Goal: Information Seeking & Learning: Learn about a topic

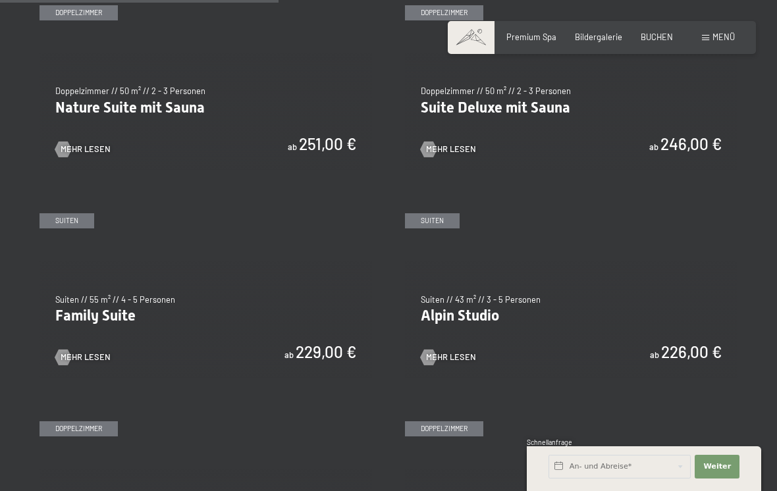
scroll to position [1135, 0]
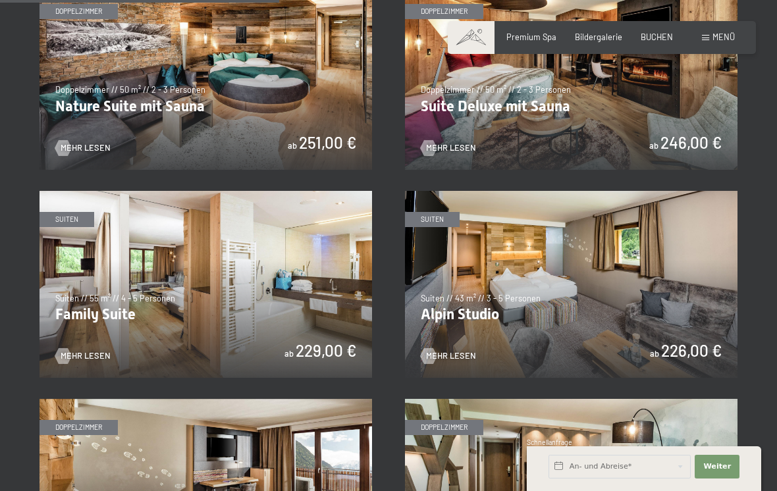
click at [100, 298] on img at bounding box center [206, 284] width 333 height 187
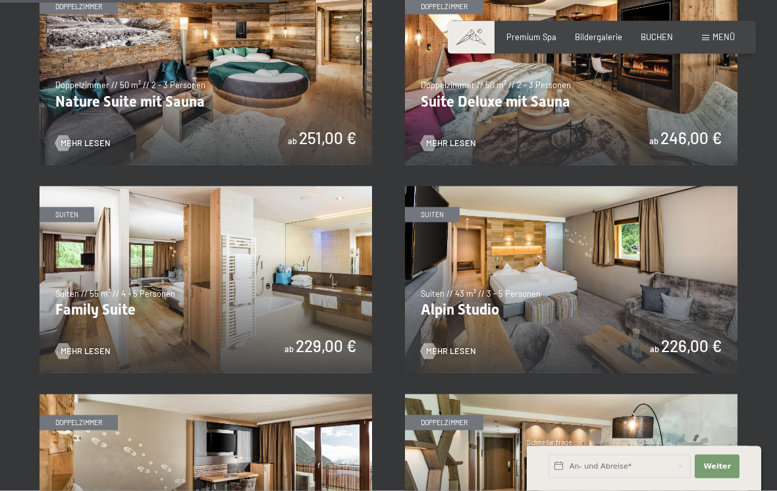
scroll to position [1140, 0]
click at [676, 248] on img at bounding box center [571, 279] width 333 height 187
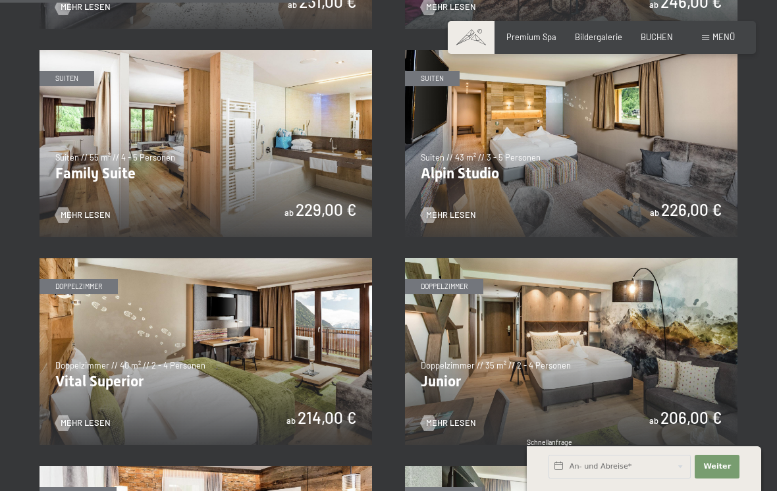
scroll to position [1275, 0]
click at [98, 165] on img at bounding box center [206, 144] width 333 height 187
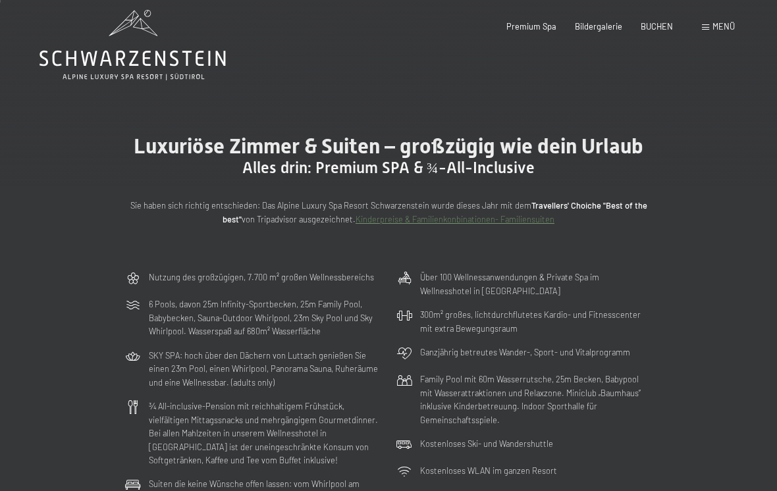
scroll to position [0, 0]
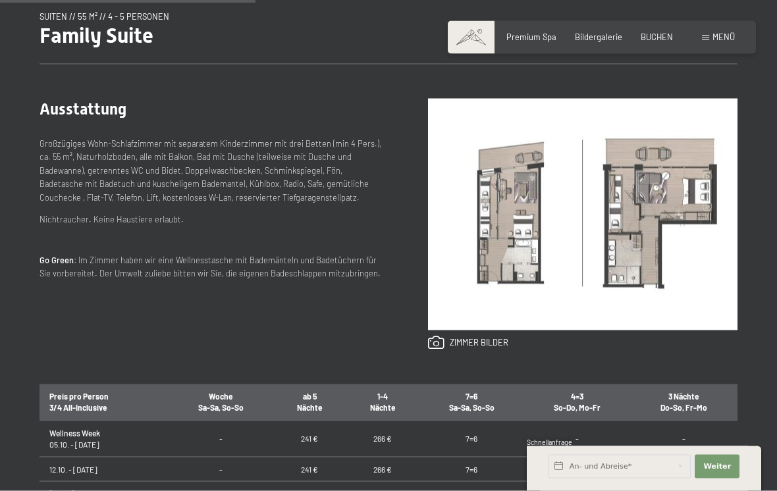
scroll to position [468, 0]
click at [616, 235] on img at bounding box center [583, 214] width 310 height 232
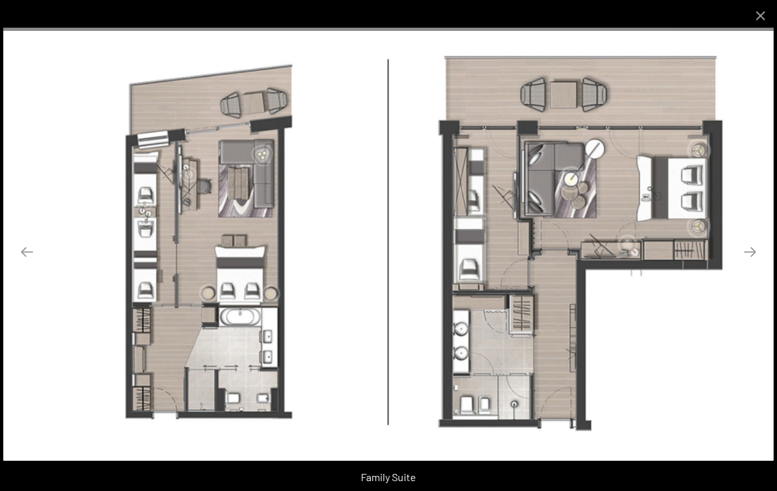
click at [768, 12] on button "Close gallery" at bounding box center [760, 15] width 33 height 31
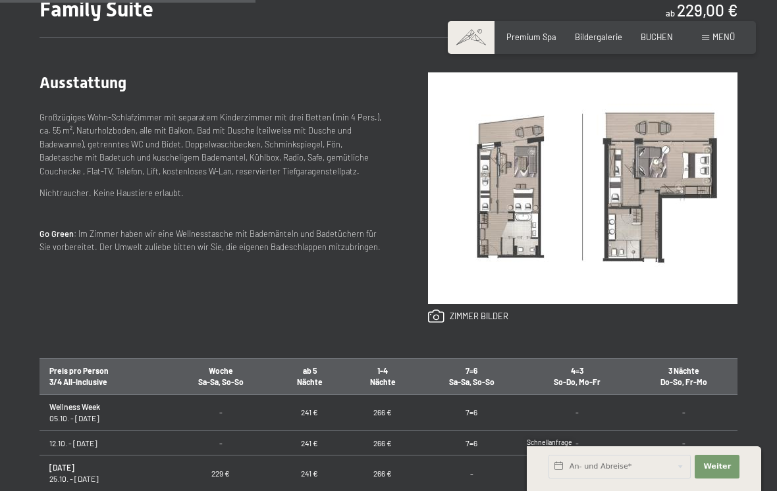
scroll to position [493, 0]
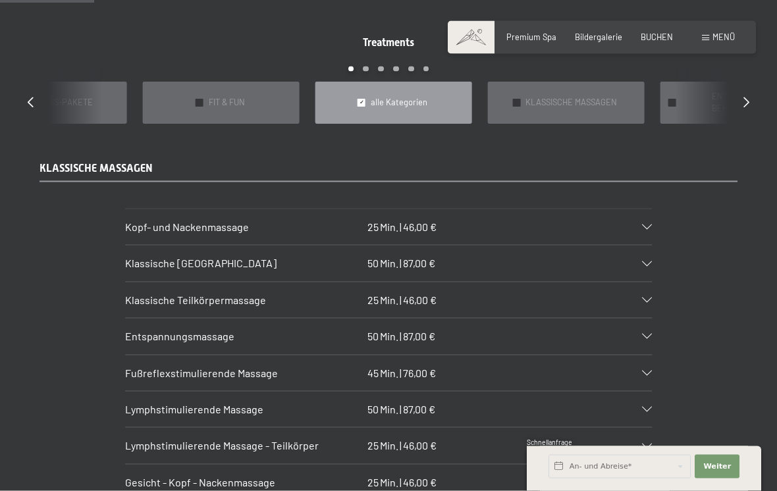
scroll to position [999, 0]
